Goal: Task Accomplishment & Management: Manage account settings

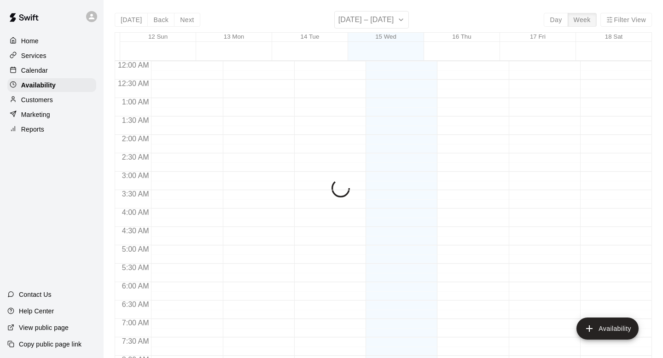
scroll to position [450, 0]
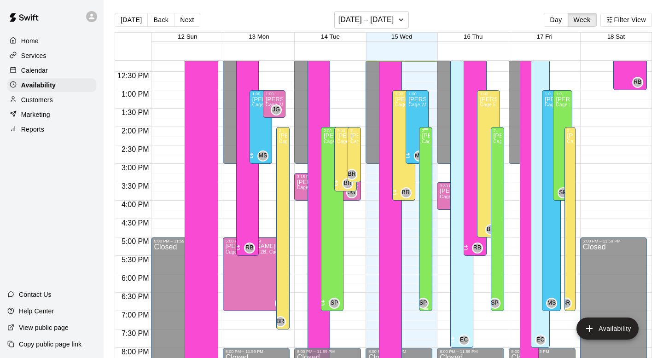
click at [425, 160] on div "[PERSON_NAME] Cage 2A, Cage 2B, Cage 3A, Cage 3B, Cage 4A, Cage 4B, Cage 4C" at bounding box center [426, 312] width 8 height 358
click at [404, 227] on div at bounding box center [331, 179] width 663 height 358
click at [424, 279] on div "[PERSON_NAME] Cage 2A, Cage 2B, Cage 3A, Cage 3B, Cage 4A, Cage 4B, Cage 4C" at bounding box center [426, 312] width 8 height 358
click at [431, 167] on icon "delete" at bounding box center [431, 165] width 6 height 8
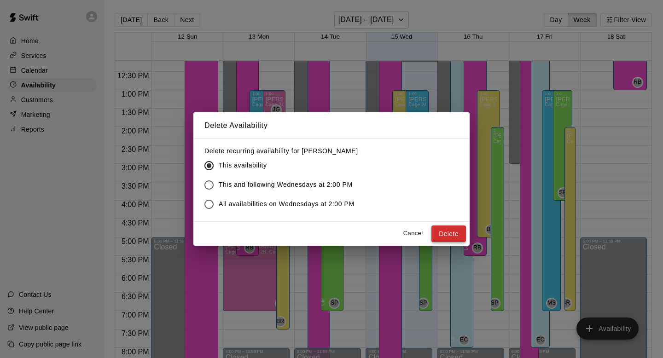
click at [444, 234] on button "Delete" at bounding box center [448, 234] width 35 height 17
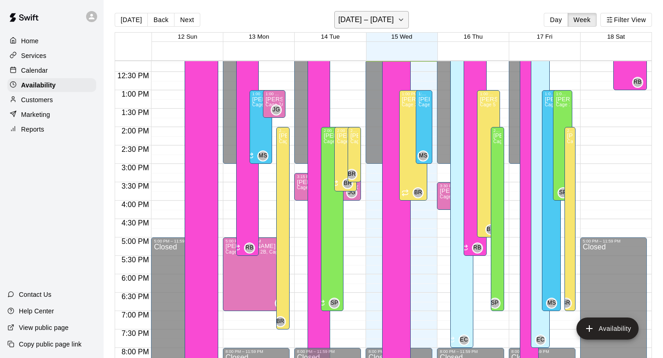
click at [392, 23] on button "[DATE] – [DATE]" at bounding box center [371, 19] width 75 height 17
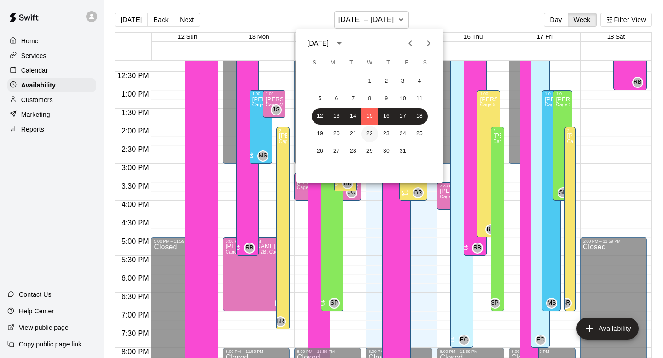
click at [368, 134] on button "22" at bounding box center [369, 134] width 17 height 17
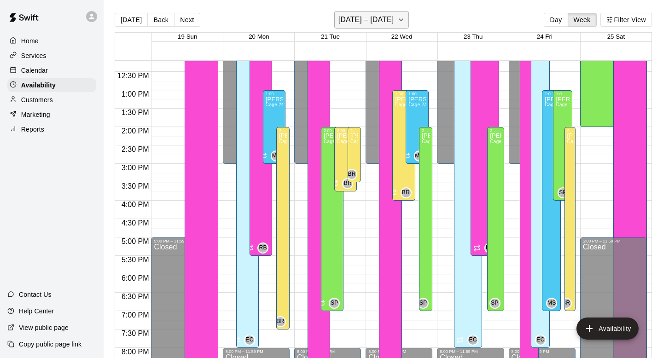
click at [387, 24] on h6 "[DATE] – [DATE]" at bounding box center [366, 19] width 56 height 13
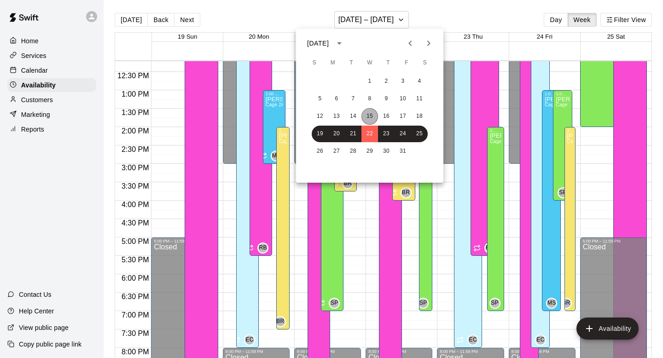
click at [367, 113] on button "15" at bounding box center [369, 116] width 17 height 17
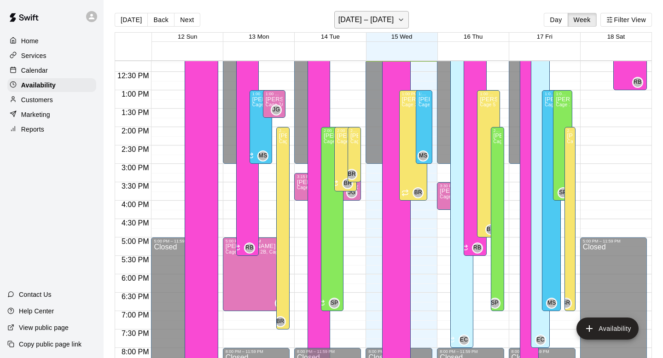
click at [349, 17] on h6 "[DATE] – [DATE]" at bounding box center [366, 19] width 56 height 13
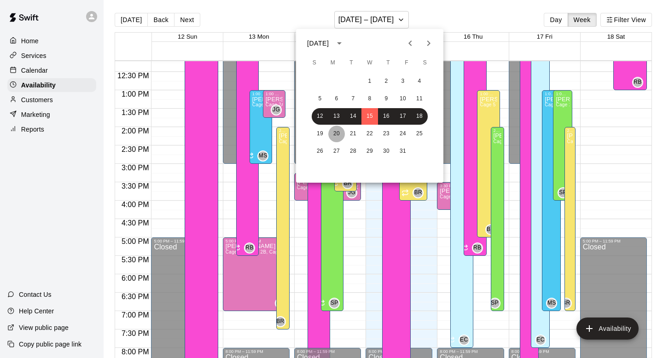
click at [335, 130] on button "20" at bounding box center [336, 134] width 17 height 17
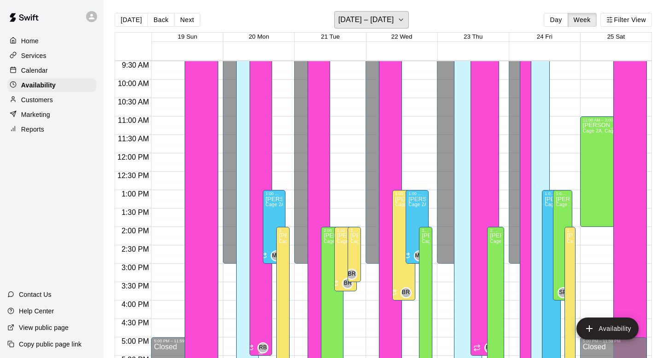
scroll to position [356, 0]
